Goal: Task Accomplishment & Management: Manage account settings

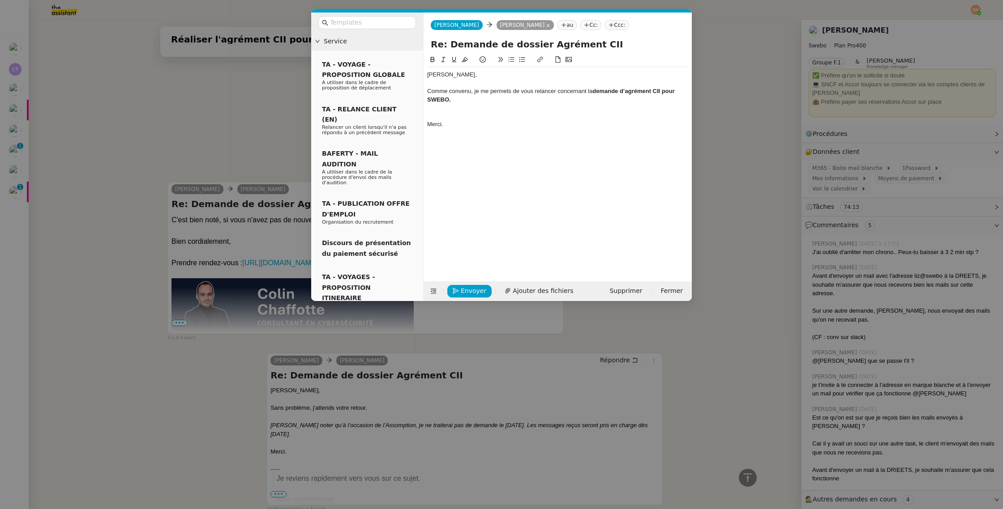
click at [201, 137] on nz-modal-container "Service TA - VOYAGE - PROPOSITION GLOBALE A utiliser dans le cadre de propositi…" at bounding box center [501, 254] width 1003 height 509
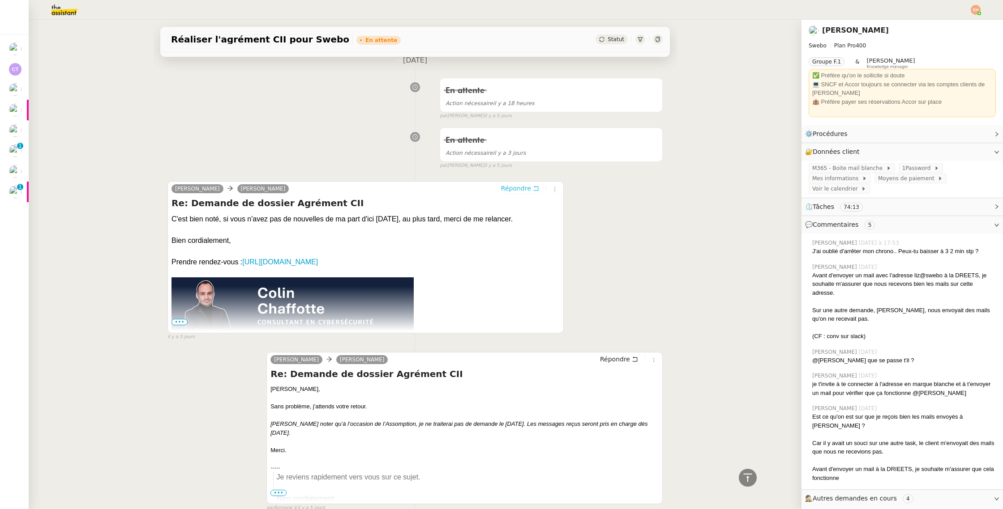
scroll to position [493, 0]
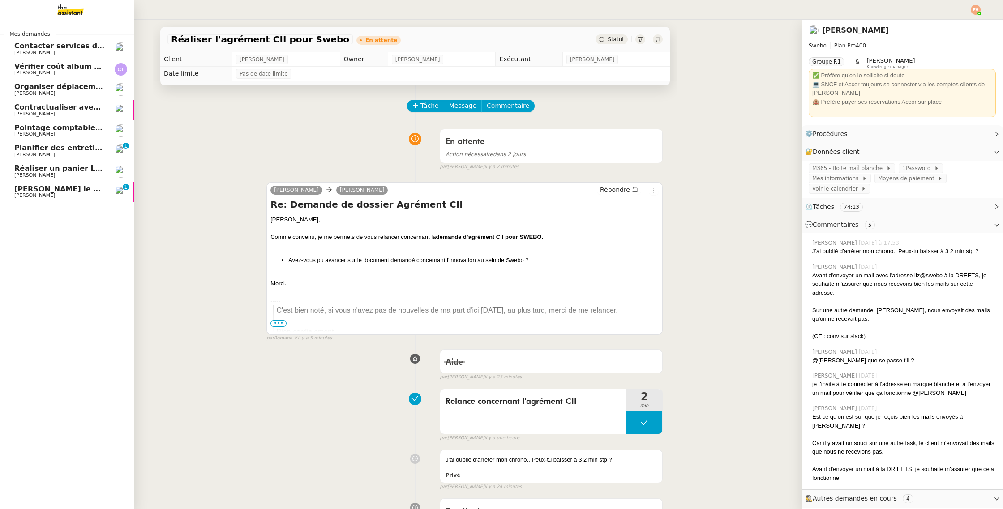
click at [27, 190] on span "[PERSON_NAME] le contrat à [PERSON_NAME]" at bounding box center [106, 189] width 185 height 9
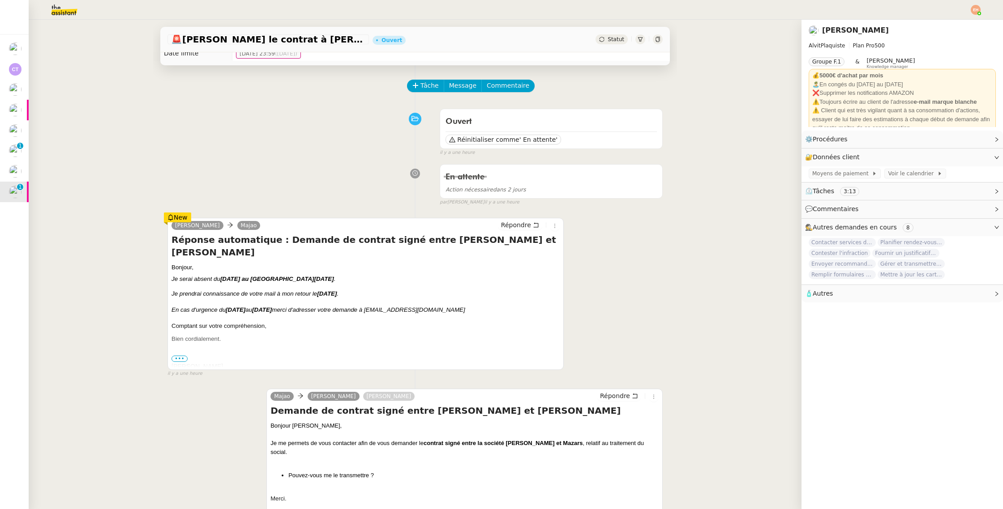
scroll to position [38, 0]
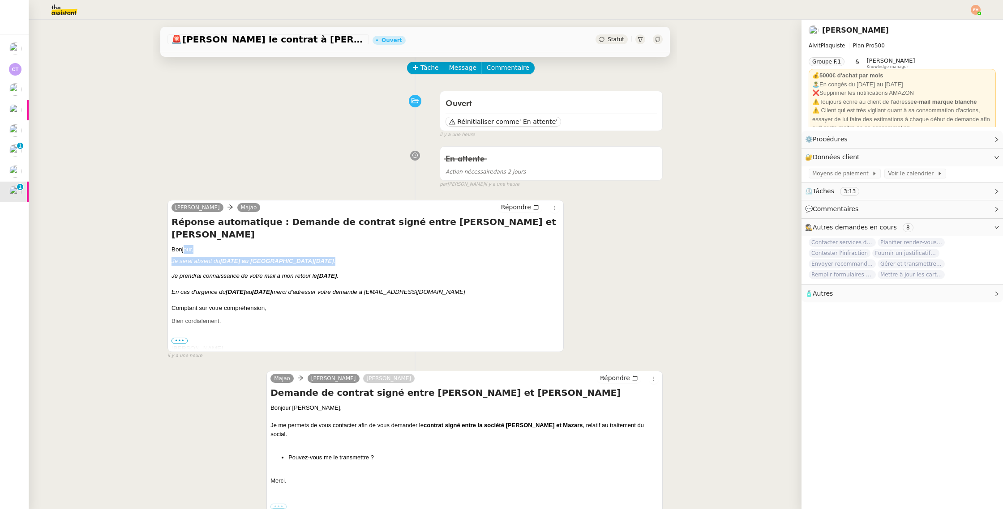
drag, startPoint x: 184, startPoint y: 234, endPoint x: 272, endPoint y: 256, distance: 90.9
click at [272, 256] on div "Bonjour, Je serai absent du [DATE] au [GEOGRAPHIC_DATA][DATE] . Je prendrai con…" at bounding box center [365, 314] width 388 height 138
click at [615, 40] on span "Statut" at bounding box center [615, 39] width 17 height 6
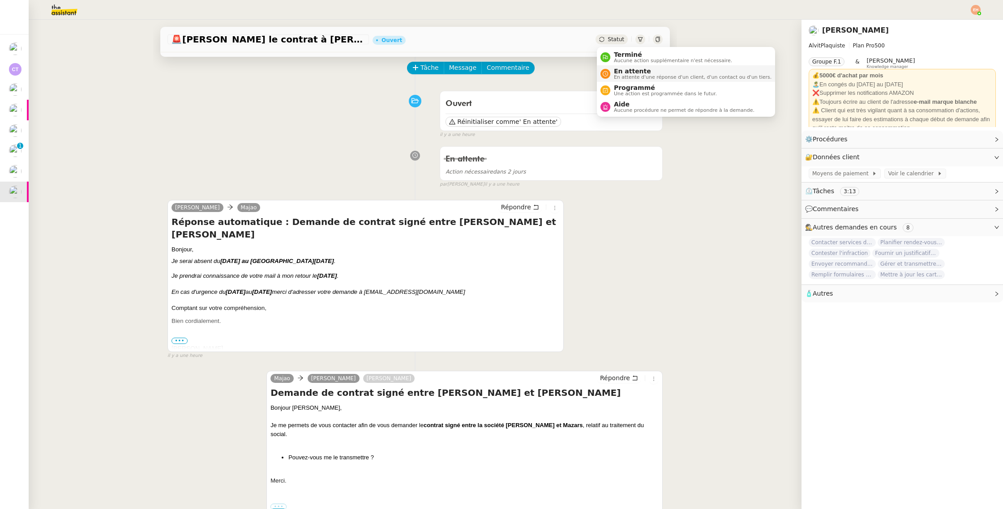
click at [628, 68] on span "En attente" at bounding box center [693, 71] width 158 height 7
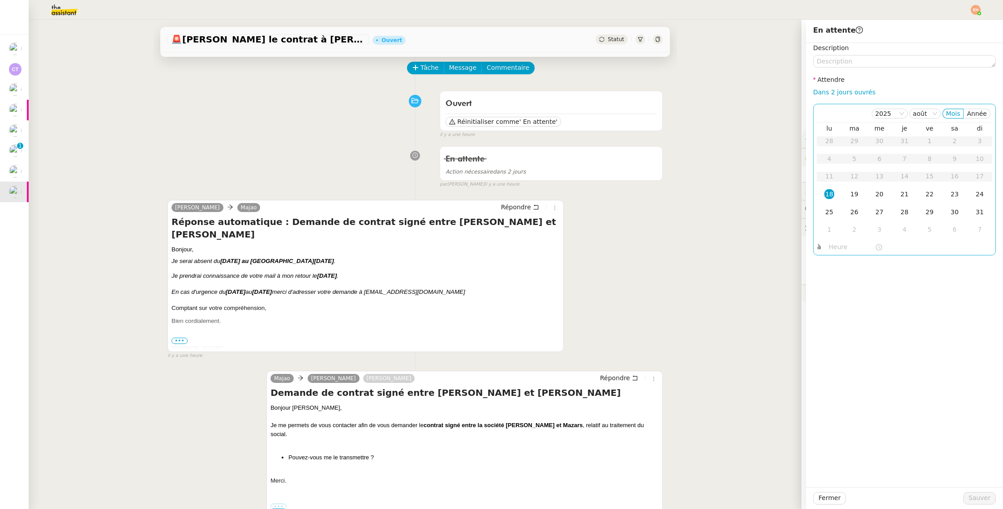
drag, startPoint x: 837, startPoint y: 94, endPoint x: 876, endPoint y: 163, distance: 79.7
click at [837, 94] on link "Dans 2 jours ouvrés" at bounding box center [844, 92] width 62 height 7
type input "07:00"
click at [828, 215] on div "25" at bounding box center [829, 212] width 10 height 10
click at [979, 498] on span "Sauver" at bounding box center [979, 498] width 22 height 10
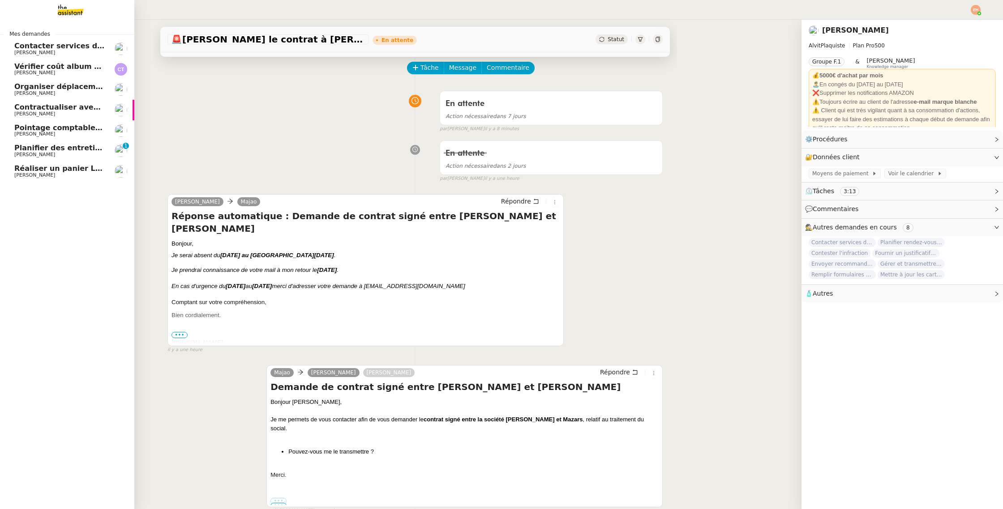
click at [80, 126] on span "Pointage comptable - [DATE]" at bounding box center [72, 128] width 116 height 9
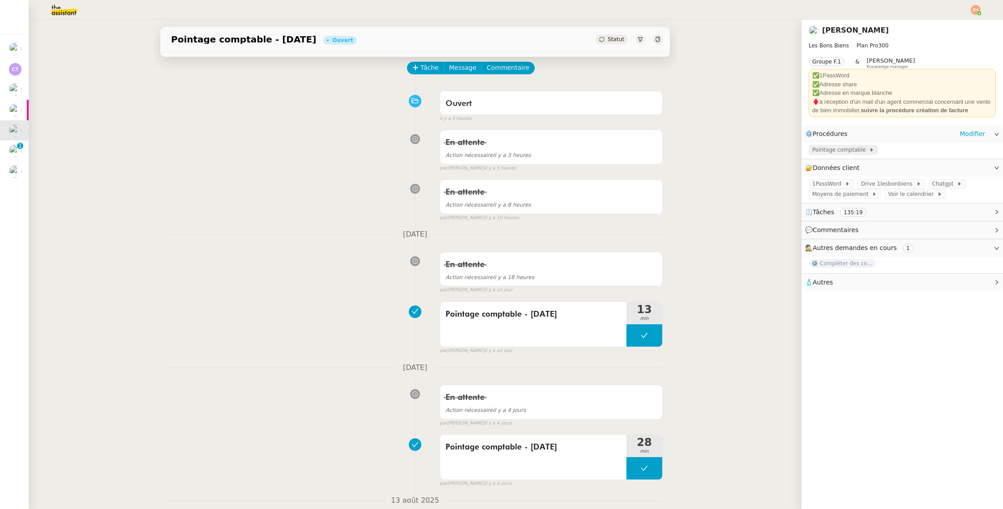
click at [850, 149] on span "Pointage comptable" at bounding box center [840, 149] width 57 height 9
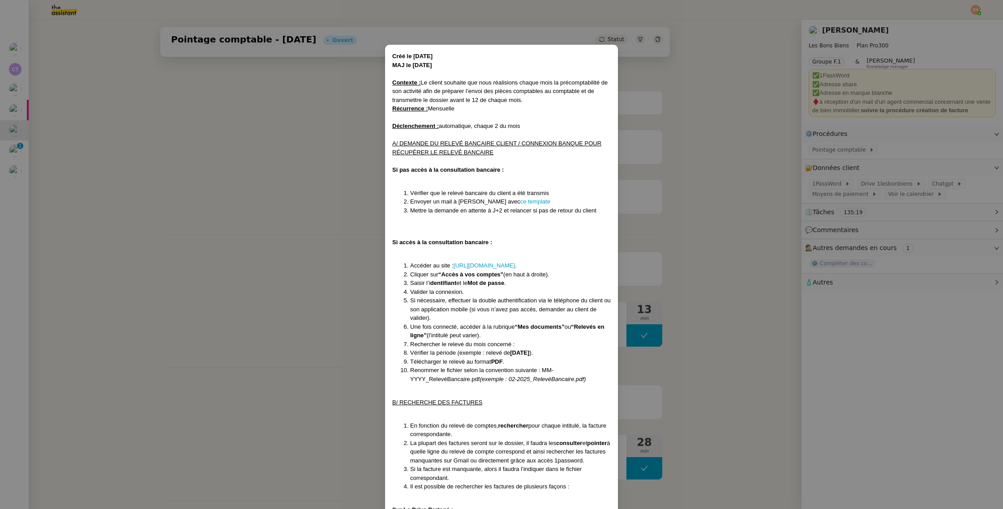
click at [850, 149] on nz-modal-container "Créé le [DATE] MAJ le [DATE] Contexte : Le client souhaite que nous réalisions …" at bounding box center [501, 254] width 1003 height 509
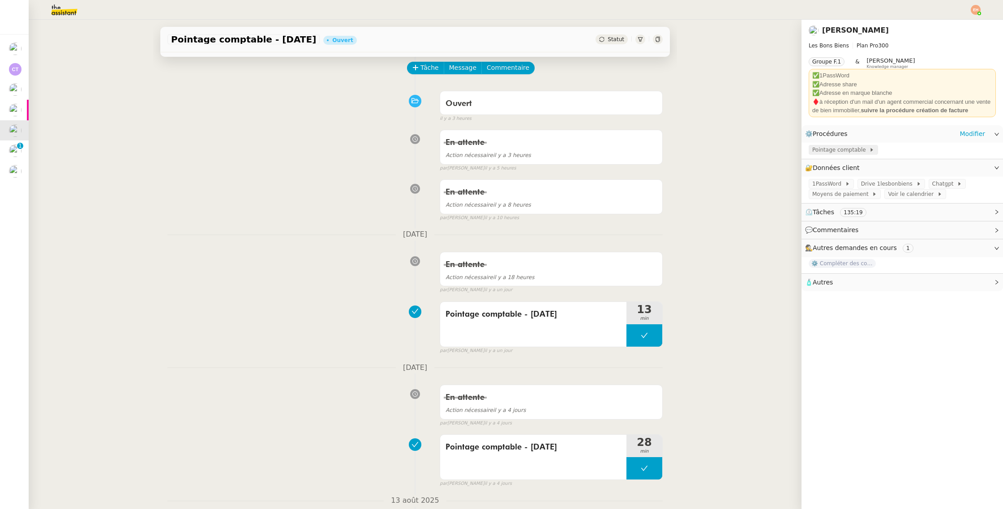
click at [835, 147] on span "Pointage comptable" at bounding box center [840, 149] width 57 height 9
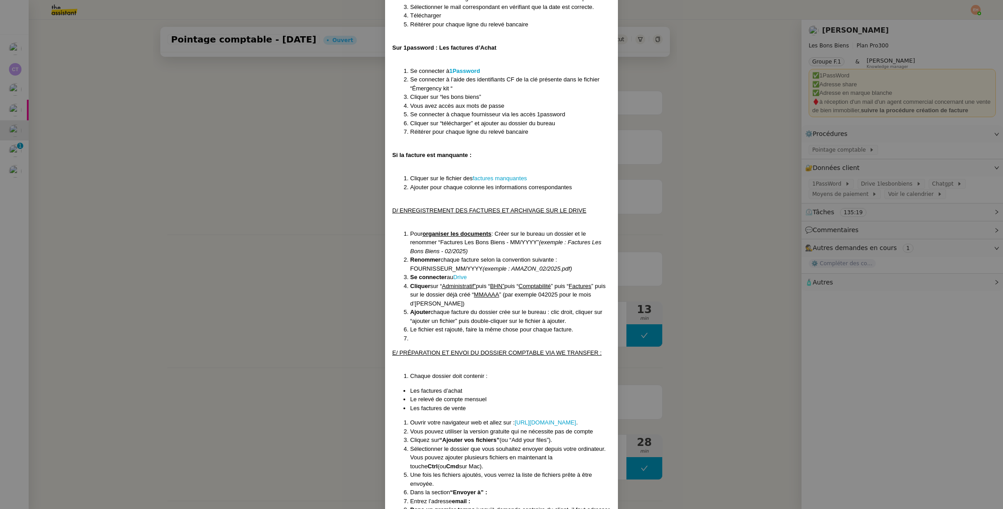
scroll to position [637, 0]
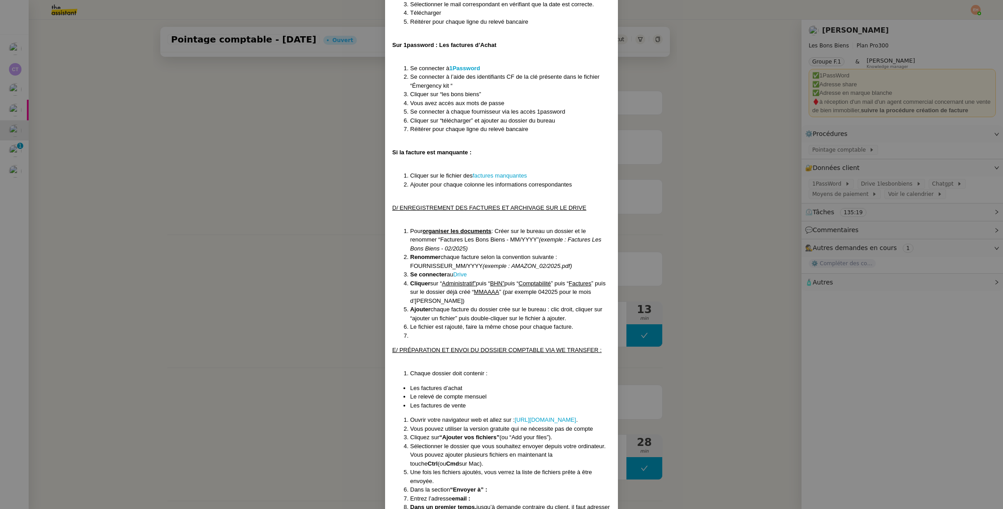
click at [217, 185] on nz-modal-container "Créé le [DATE] MAJ le [DATE] Contexte : Le client souhaite que nous réalisions …" at bounding box center [501, 254] width 1003 height 509
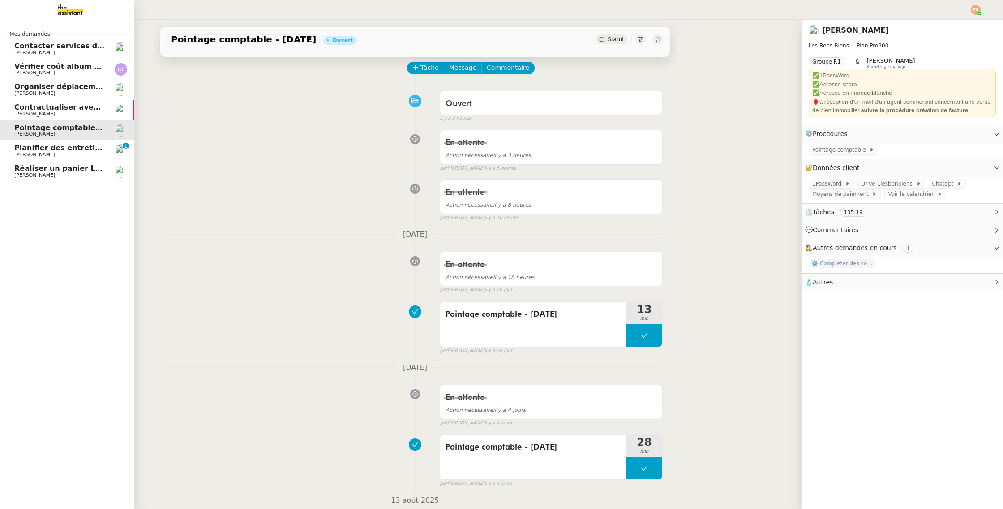
click at [68, 88] on span "Organiser déplacement à [GEOGRAPHIC_DATA]" at bounding box center [108, 86] width 188 height 9
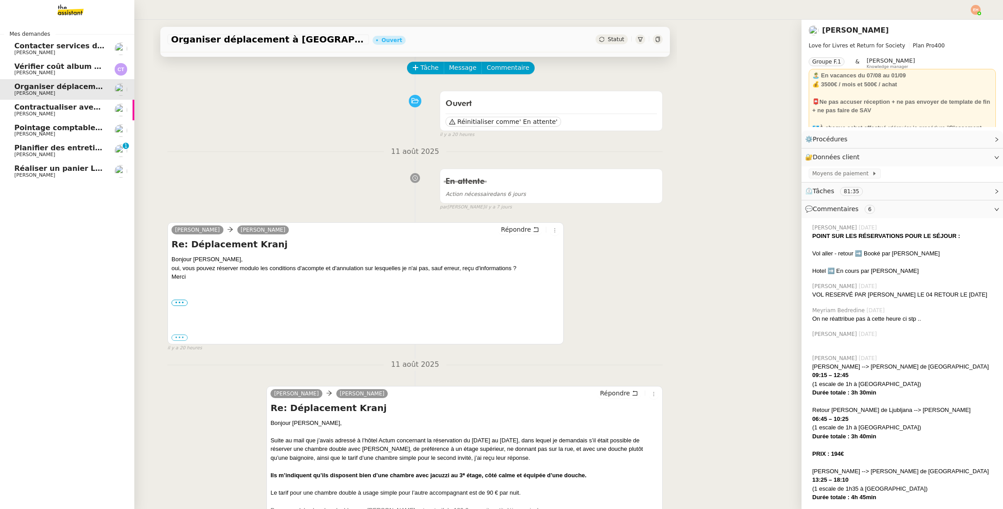
click at [53, 175] on span "[PERSON_NAME]" at bounding box center [59, 175] width 90 height 5
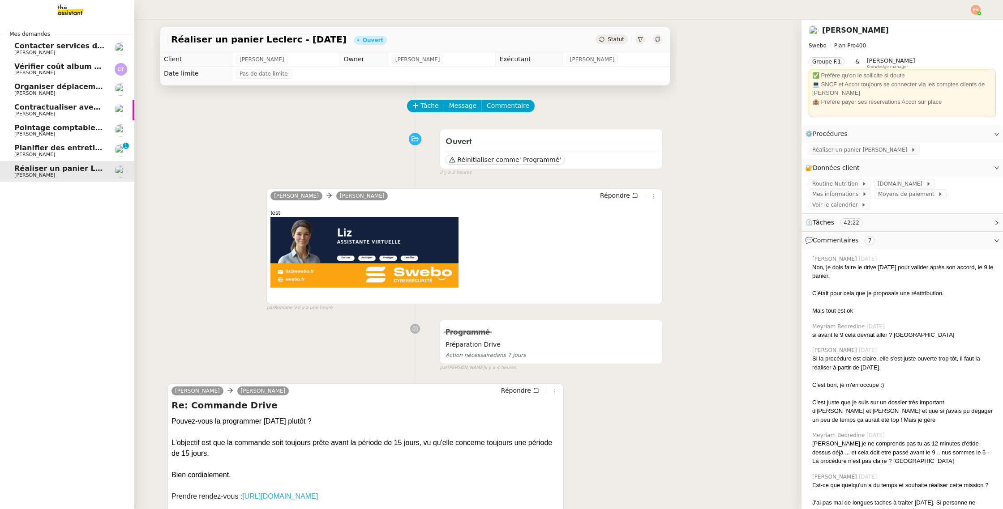
click at [17, 149] on span "Planifier des entretiens de recrutement" at bounding box center [94, 148] width 160 height 9
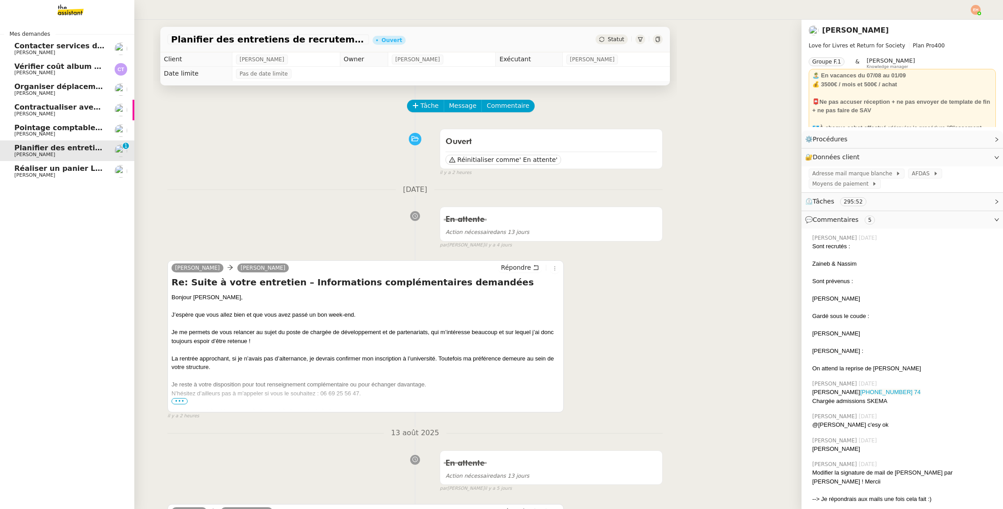
click at [47, 132] on span "[PERSON_NAME]" at bounding box center [34, 134] width 41 height 6
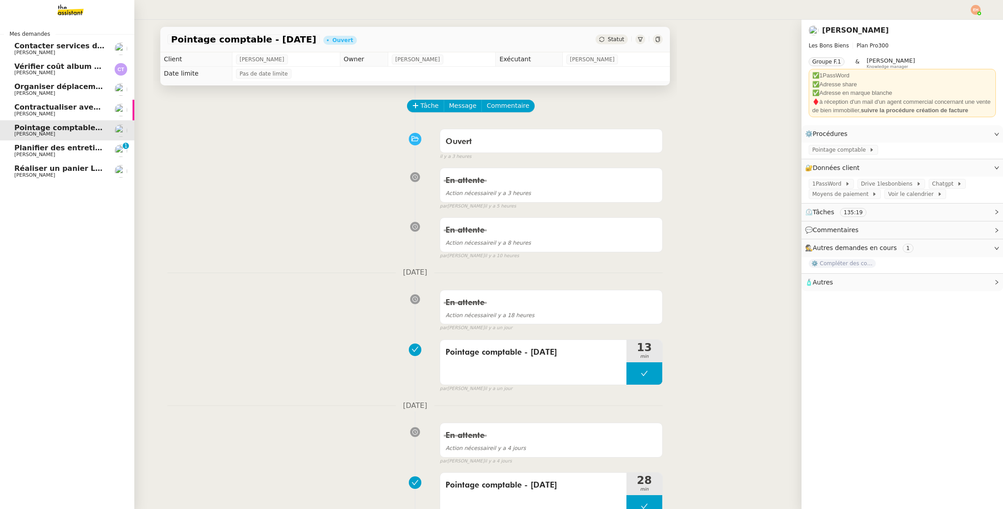
click at [56, 111] on span "[PERSON_NAME]" at bounding box center [59, 113] width 90 height 5
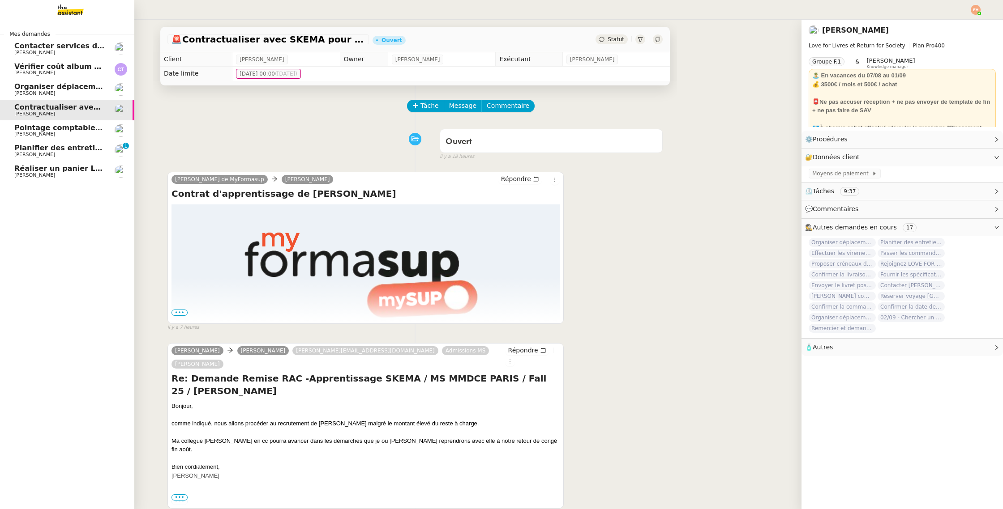
drag, startPoint x: 55, startPoint y: 128, endPoint x: 121, endPoint y: 45, distance: 106.0
click at [55, 128] on span "Pointage comptable - [DATE]" at bounding box center [72, 128] width 116 height 9
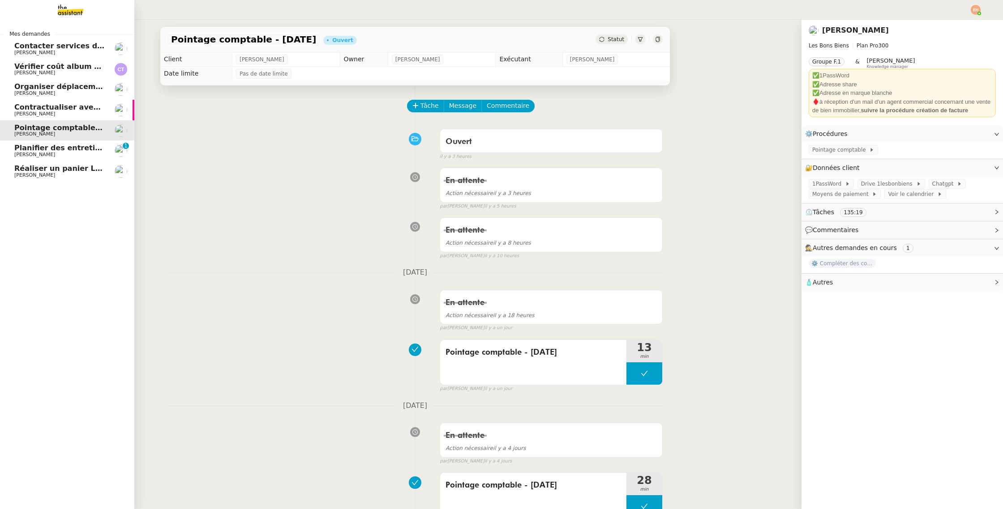
click at [55, 56] on link "Contacter services des eaux et SGC [PERSON_NAME]" at bounding box center [67, 48] width 134 height 21
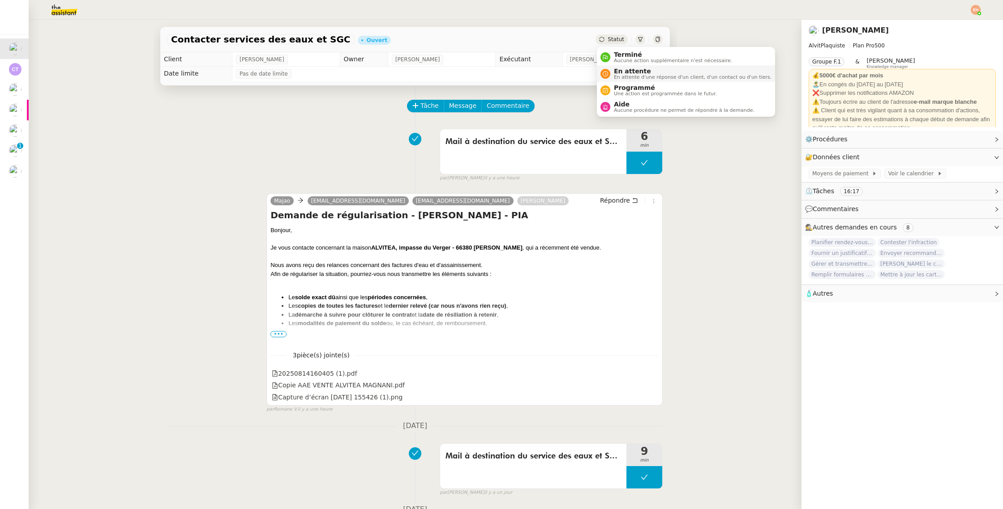
click at [611, 71] on div "En attente En attente d'une réponse d'un client, d'un contact ou d'un tiers." at bounding box center [690, 74] width 161 height 12
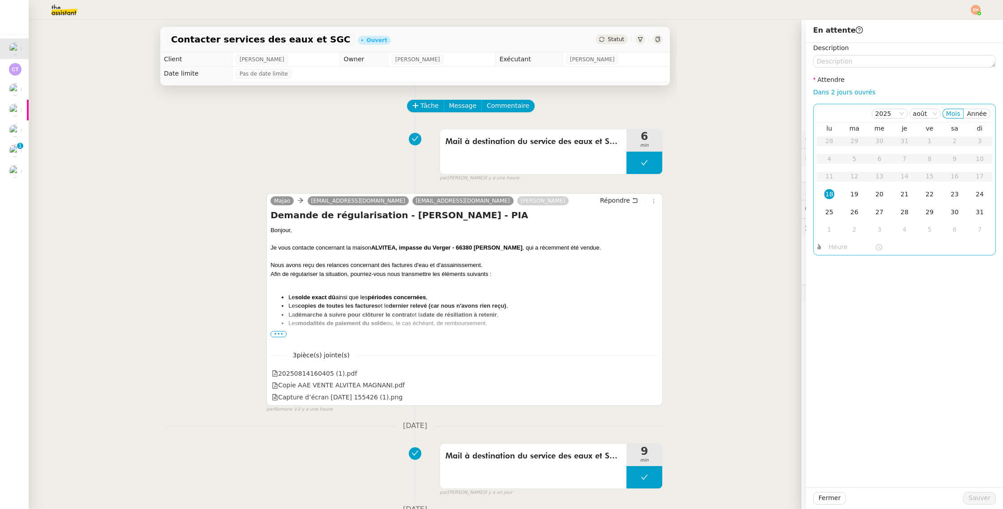
drag, startPoint x: 831, startPoint y: 212, endPoint x: 839, endPoint y: 253, distance: 42.0
click at [831, 214] on div "25" at bounding box center [829, 212] width 10 height 10
click at [970, 498] on span "Sauver" at bounding box center [979, 498] width 22 height 10
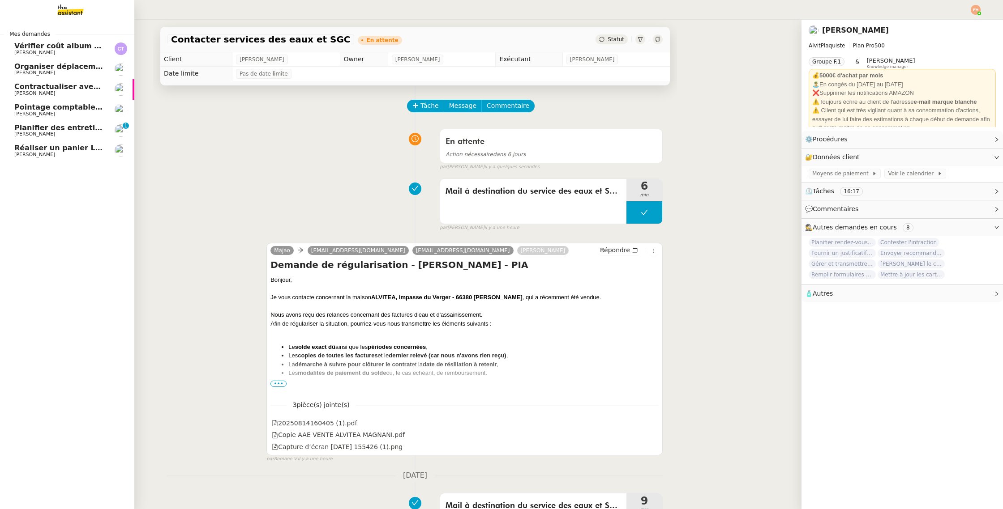
click at [68, 68] on span "Organiser déplacement à [GEOGRAPHIC_DATA]" at bounding box center [108, 66] width 188 height 9
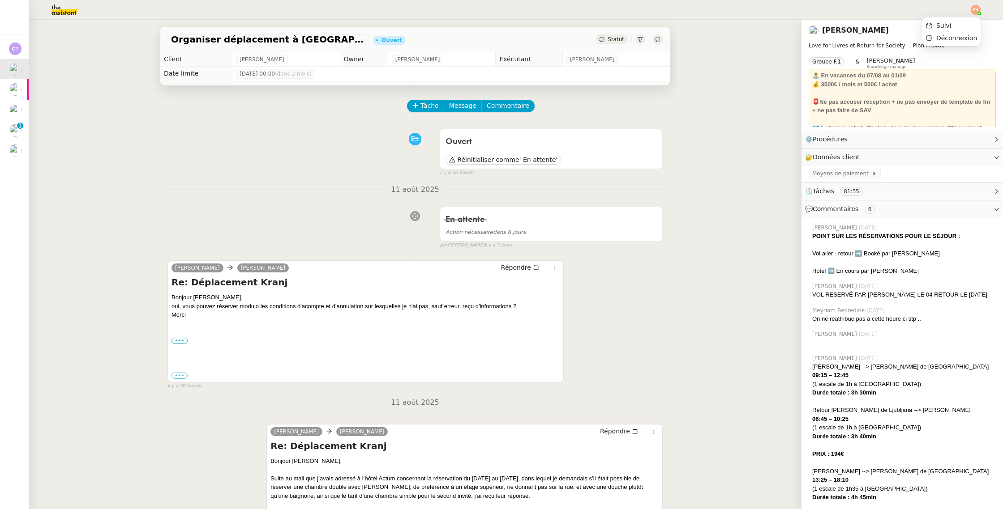
click at [976, 10] on img at bounding box center [975, 10] width 10 height 10
click at [963, 23] on li "Suivi" at bounding box center [951, 25] width 58 height 13
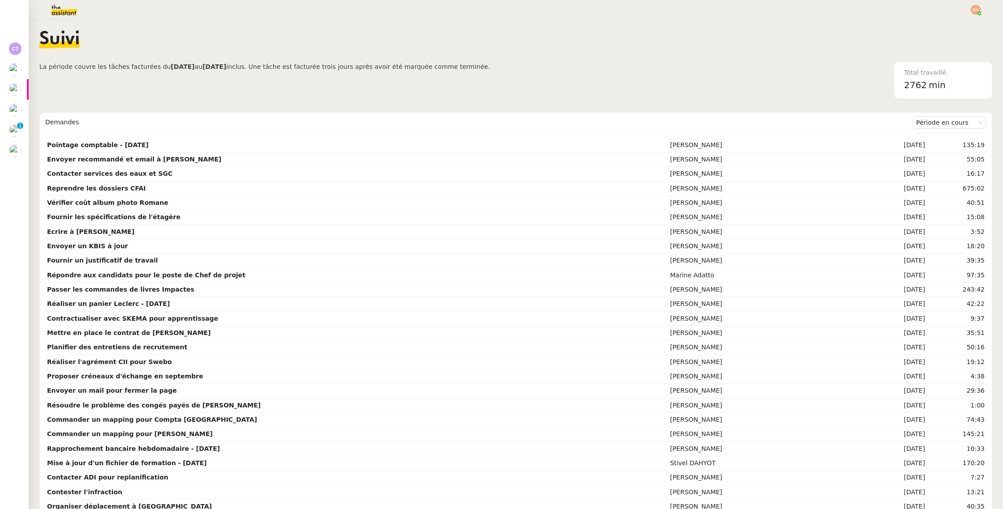
click at [68, 12] on img at bounding box center [56, 10] width 69 height 20
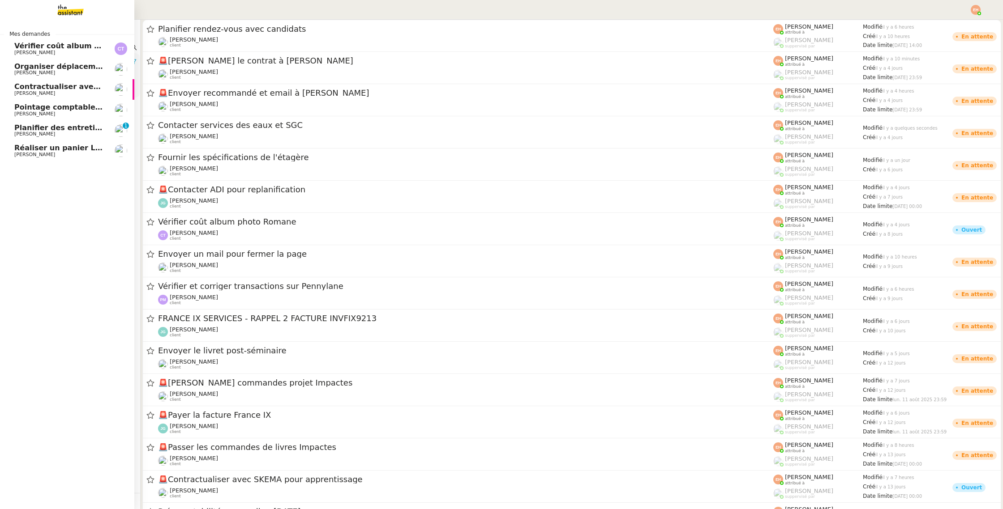
click at [56, 124] on span "Planifier des entretiens de recrutement" at bounding box center [94, 128] width 160 height 9
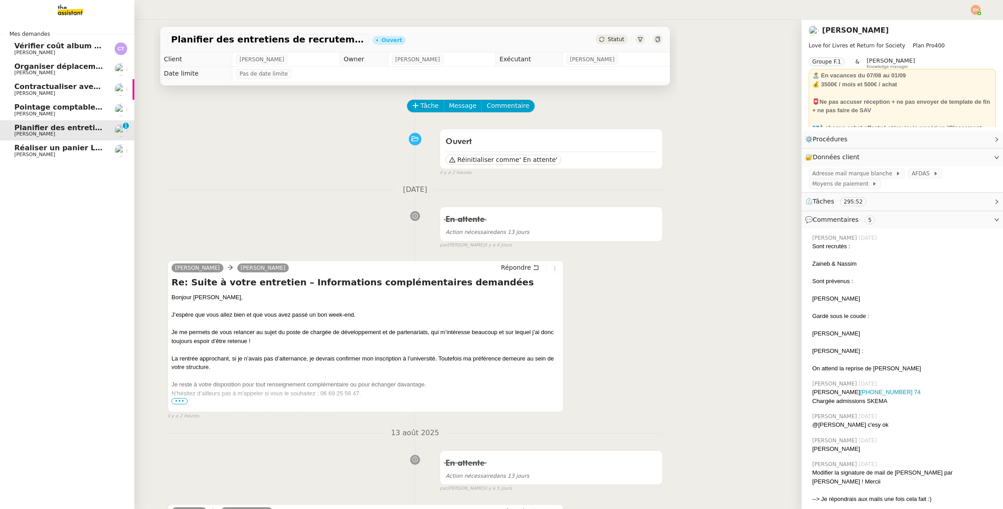
drag, startPoint x: 21, startPoint y: 147, endPoint x: 27, endPoint y: 146, distance: 6.3
click at [21, 147] on span "Réaliser un panier Leclerc - [DATE]" at bounding box center [84, 148] width 140 height 9
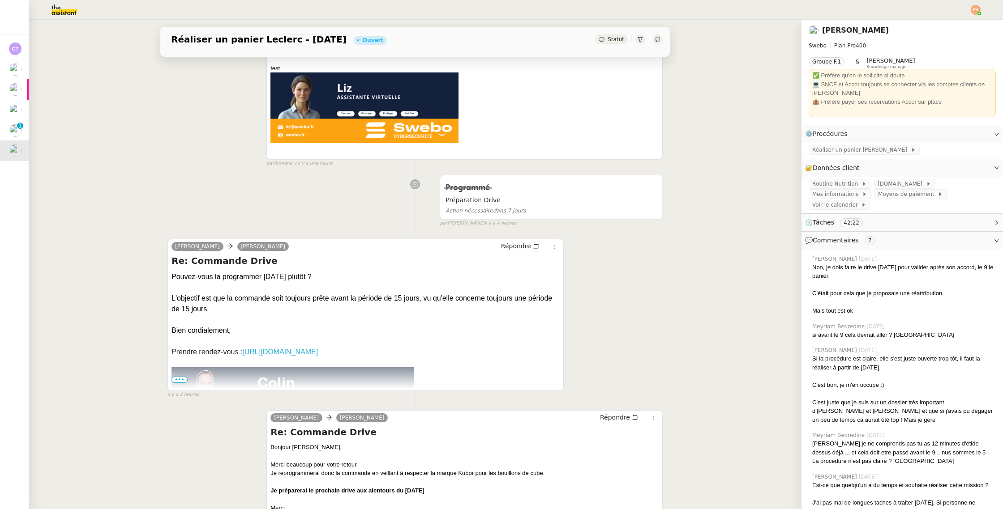
scroll to position [150, 0]
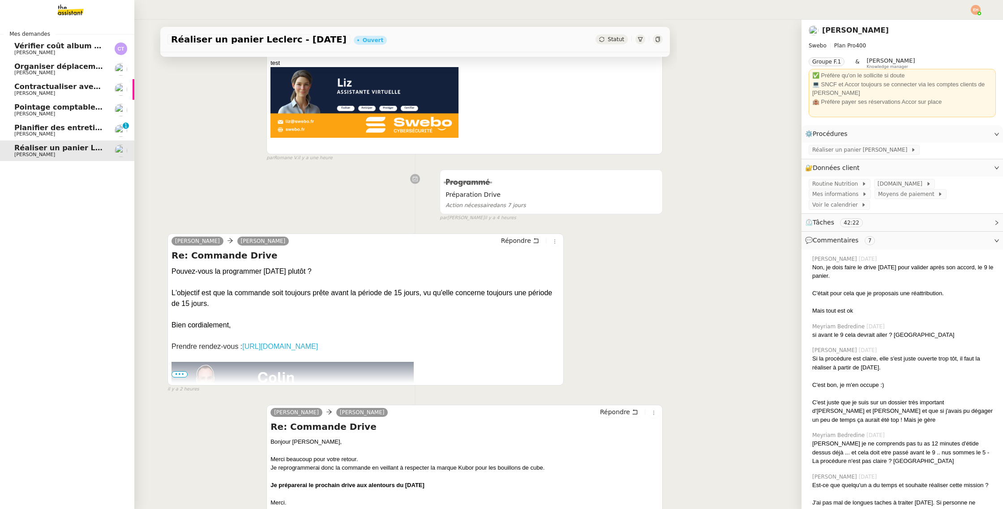
click at [41, 79] on link "Organiser déplacement à Kranj [PERSON_NAME]" at bounding box center [67, 69] width 134 height 21
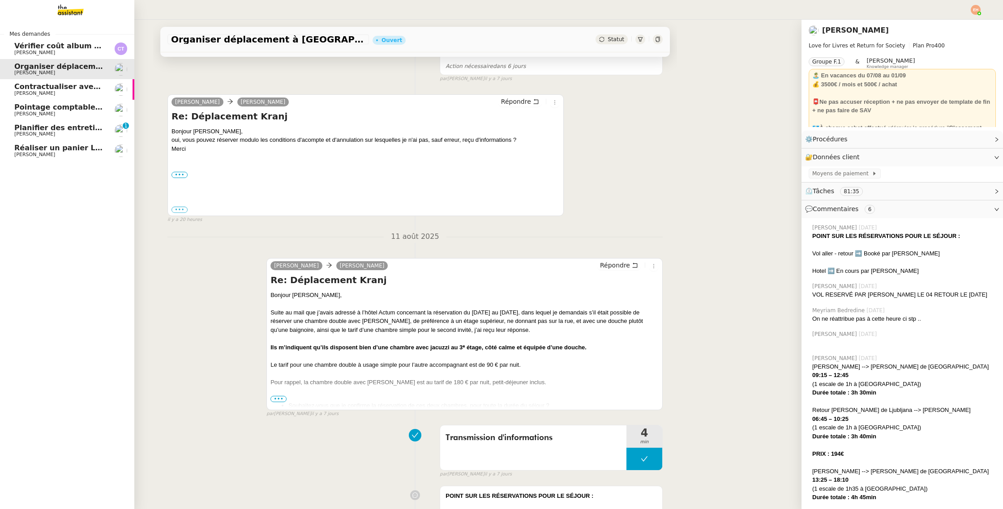
scroll to position [133, 0]
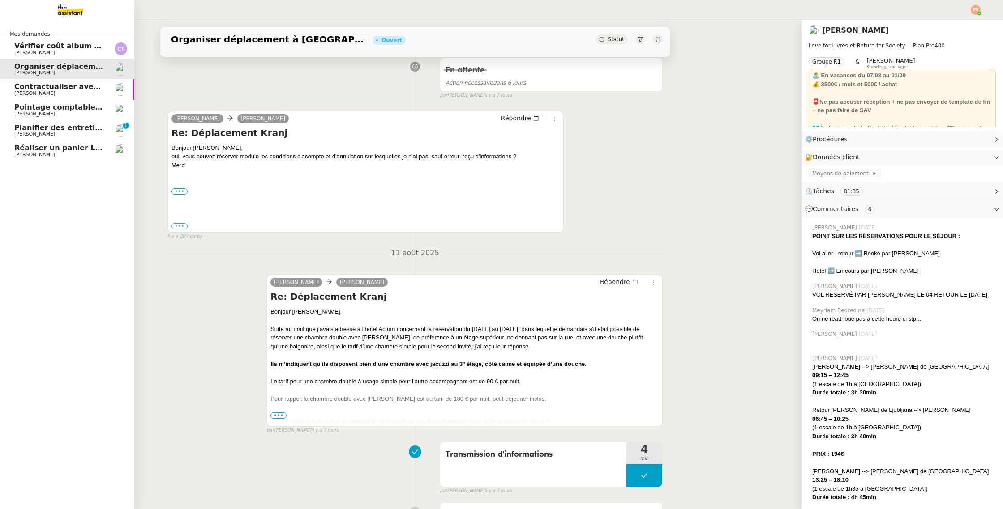
click at [51, 92] on span "[PERSON_NAME]" at bounding box center [59, 93] width 90 height 5
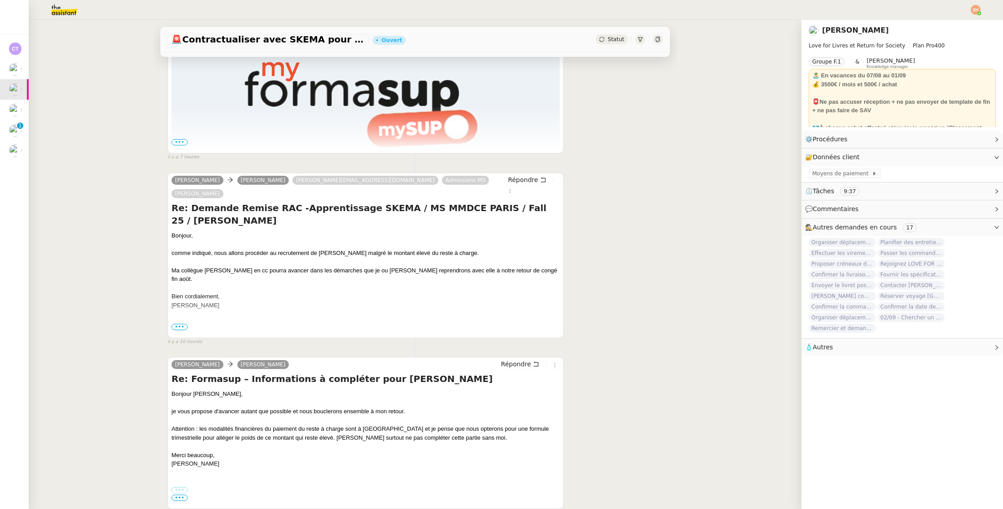
scroll to position [169, 0]
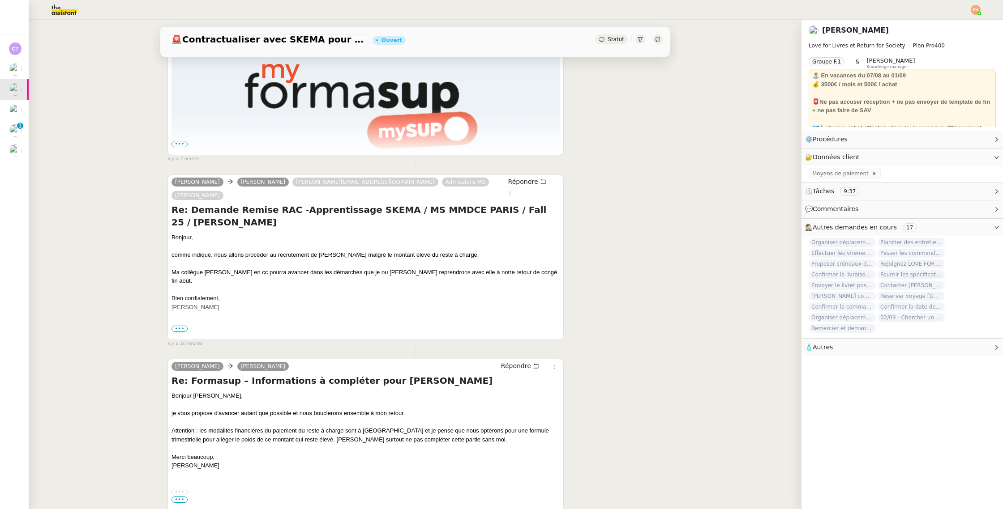
click at [61, 16] on img at bounding box center [56, 10] width 69 height 20
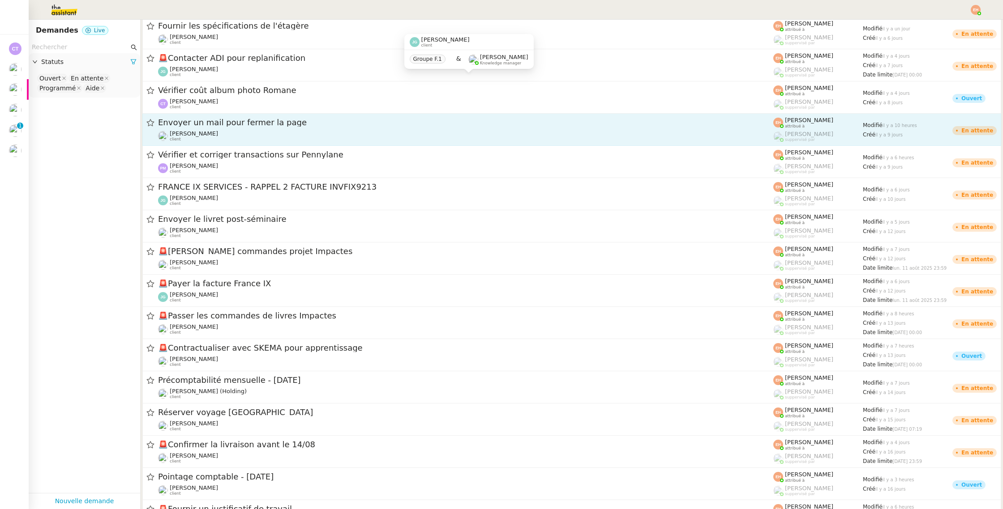
scroll to position [135, 0]
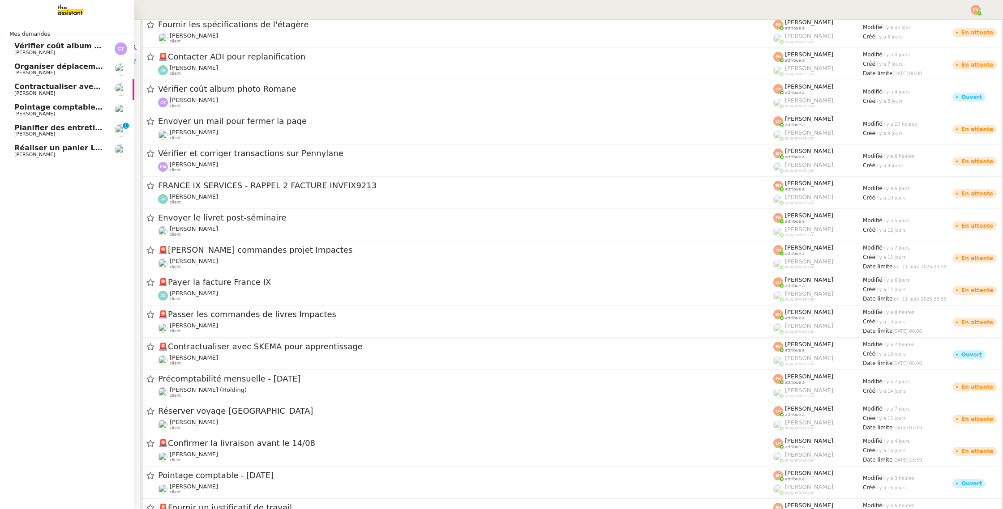
click at [25, 144] on link "Réaliser un panier Leclerc - [DATE] [PERSON_NAME]" at bounding box center [67, 151] width 134 height 21
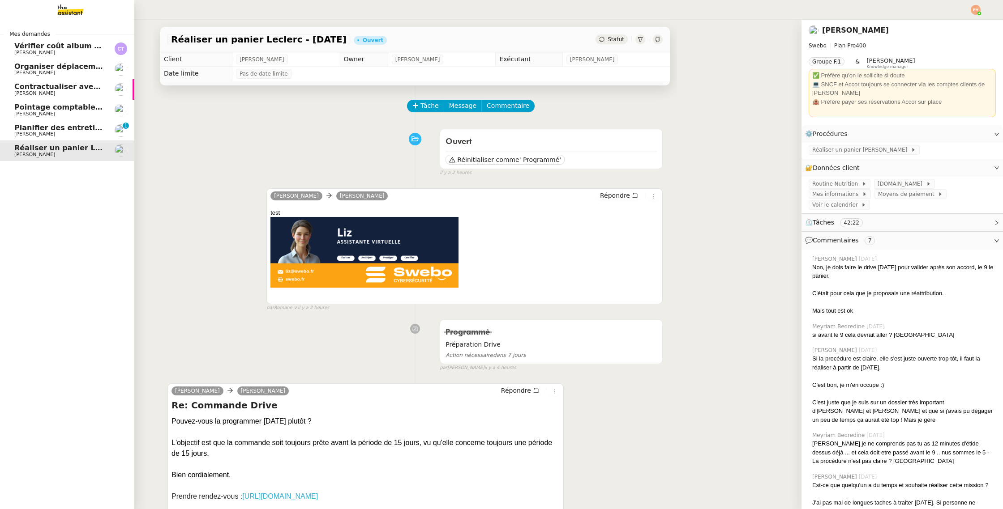
click at [76, 155] on span "[PERSON_NAME]" at bounding box center [59, 154] width 90 height 5
click at [57, 132] on span "[PERSON_NAME]" at bounding box center [59, 134] width 90 height 5
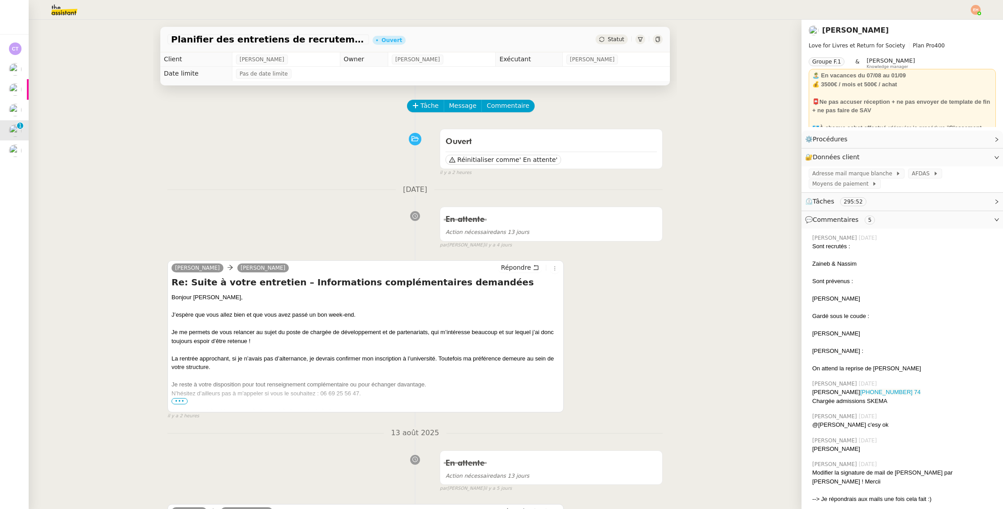
click at [53, 4] on img at bounding box center [56, 10] width 69 height 20
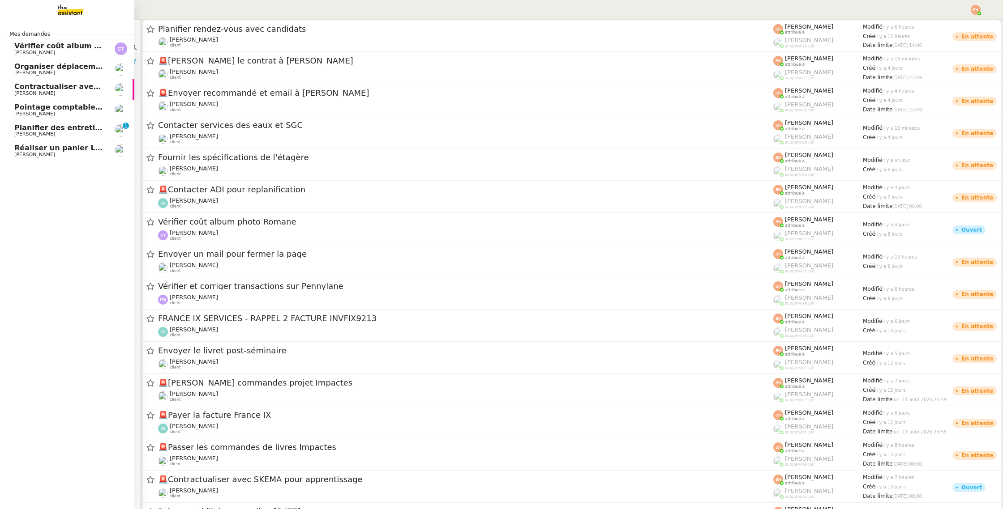
click at [47, 143] on link "Réaliser un panier Leclerc - [DATE] [PERSON_NAME]" at bounding box center [67, 151] width 134 height 21
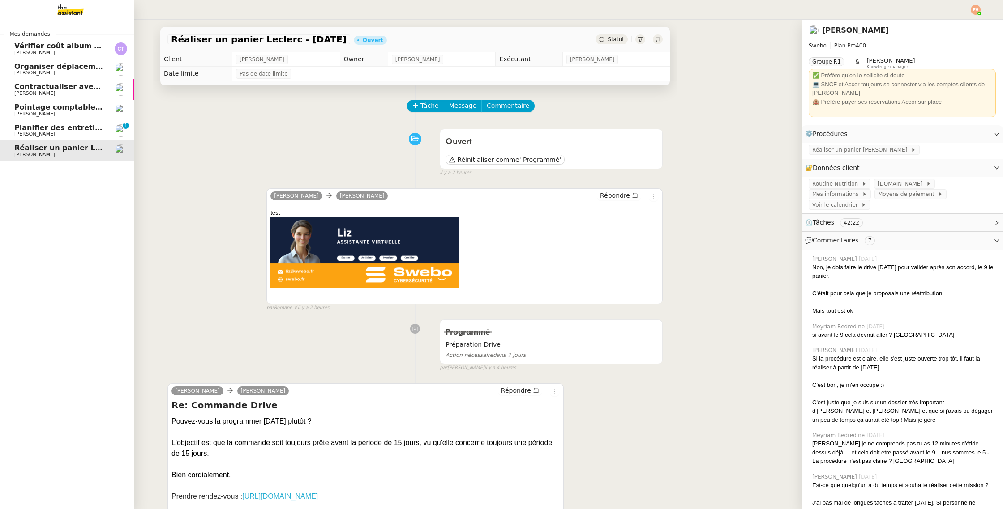
drag, startPoint x: 56, startPoint y: 130, endPoint x: 144, endPoint y: 51, distance: 117.6
click at [56, 130] on span "Planifier des entretiens de recrutement" at bounding box center [94, 128] width 160 height 9
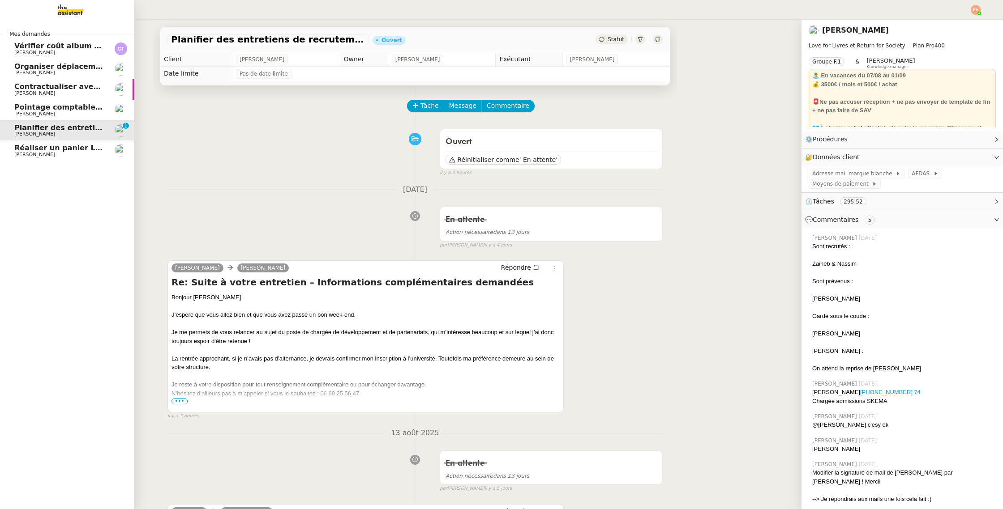
drag, startPoint x: 73, startPoint y: 47, endPoint x: 72, endPoint y: 52, distance: 5.1
click at [73, 47] on span "Vérifier coût album photo Romane" at bounding box center [83, 46] width 138 height 9
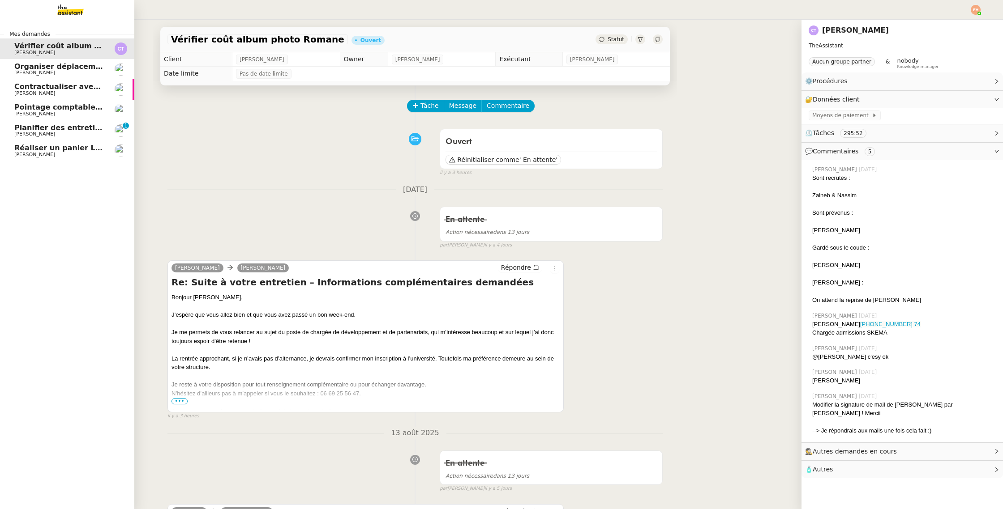
click at [73, 69] on span "Organiser déplacement à [GEOGRAPHIC_DATA]" at bounding box center [108, 66] width 188 height 9
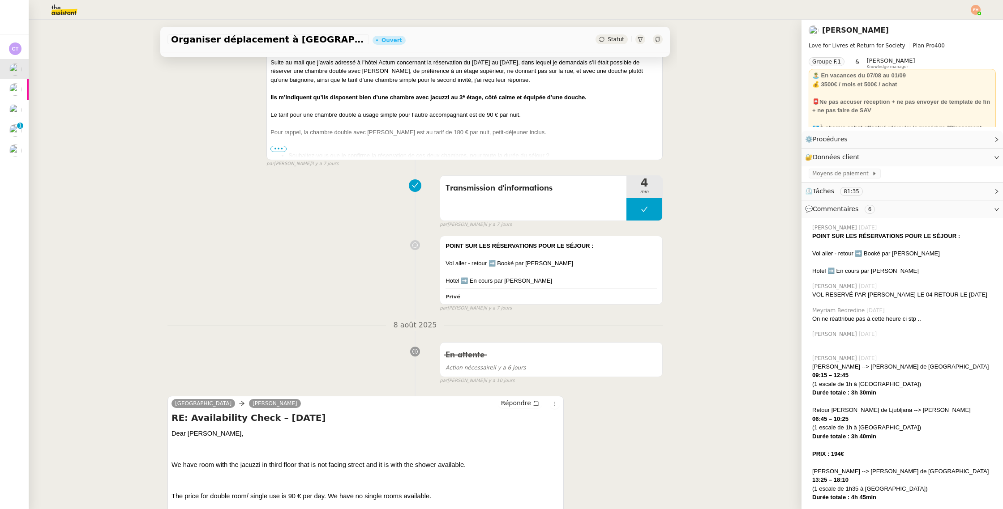
scroll to position [444, 0]
